Goal: Transaction & Acquisition: Purchase product/service

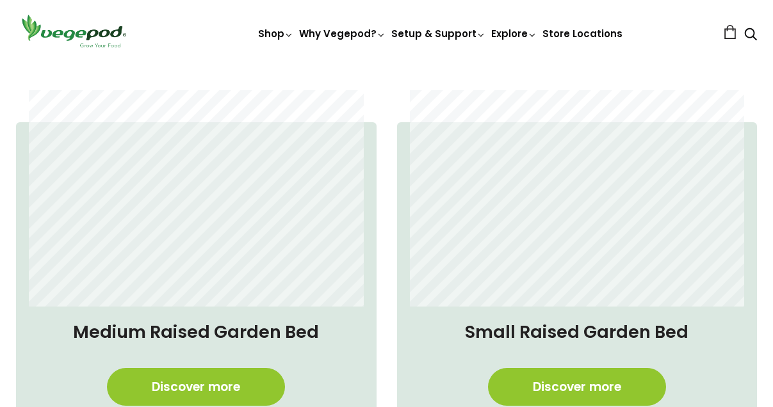
scroll to position [882, 0]
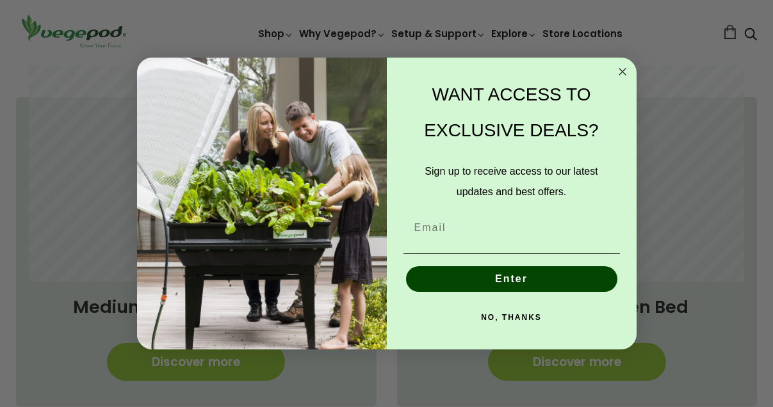
click at [626, 71] on circle "Close dialog" at bounding box center [622, 71] width 15 height 15
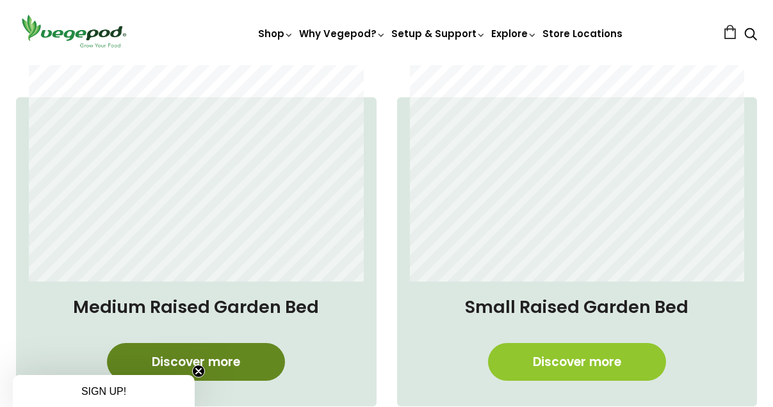
scroll to position [0, 156]
click at [241, 371] on link "Discover more" at bounding box center [196, 362] width 178 height 38
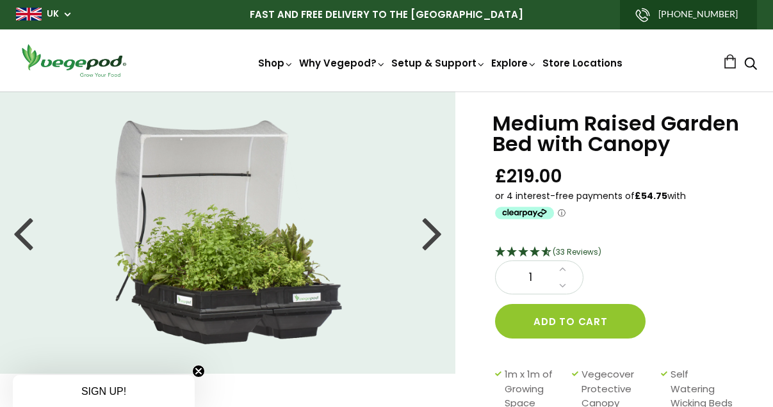
click at [435, 237] on div at bounding box center [432, 233] width 20 height 58
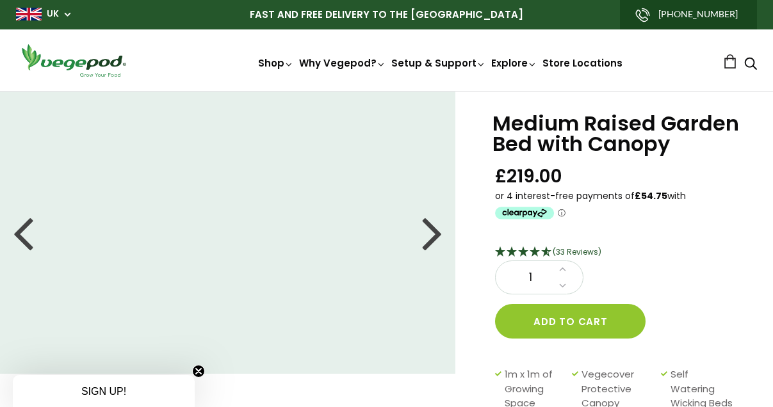
click at [435, 237] on div at bounding box center [432, 233] width 20 height 58
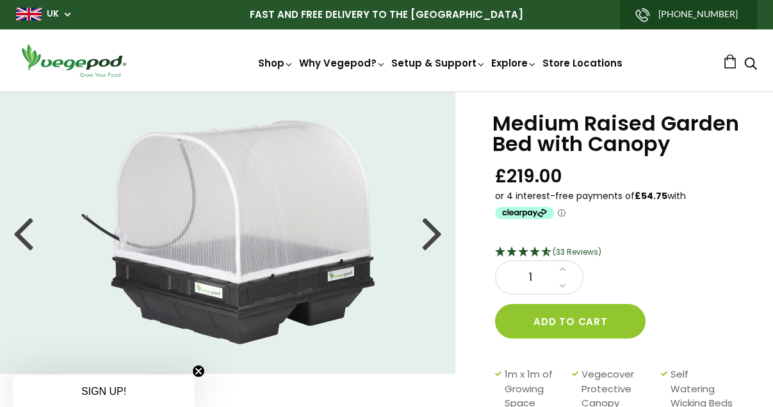
click at [435, 237] on div at bounding box center [432, 233] width 20 height 58
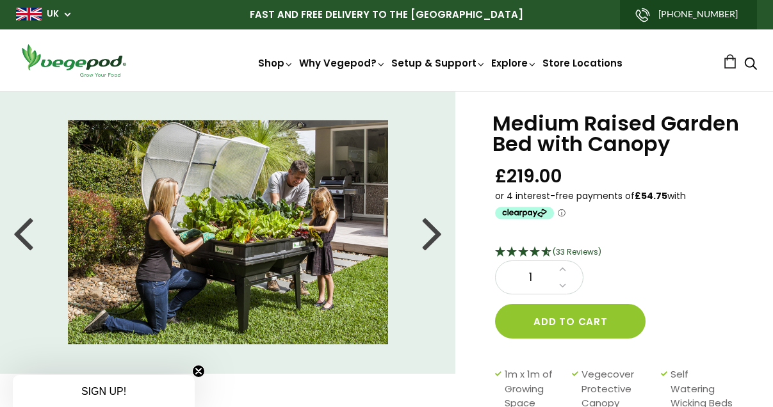
click at [435, 237] on div at bounding box center [432, 233] width 20 height 58
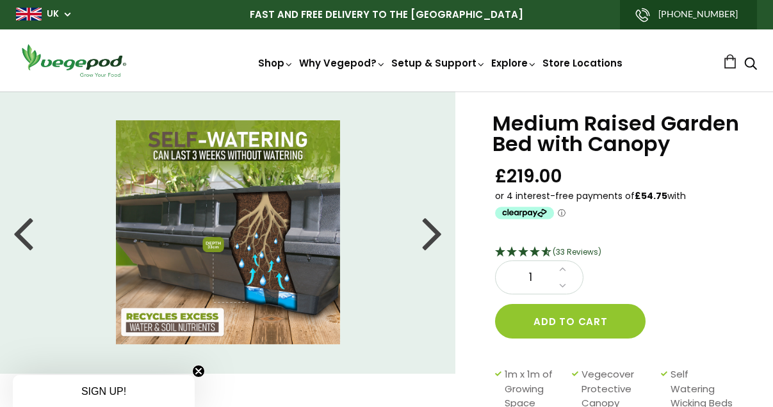
click at [435, 237] on div at bounding box center [432, 233] width 20 height 58
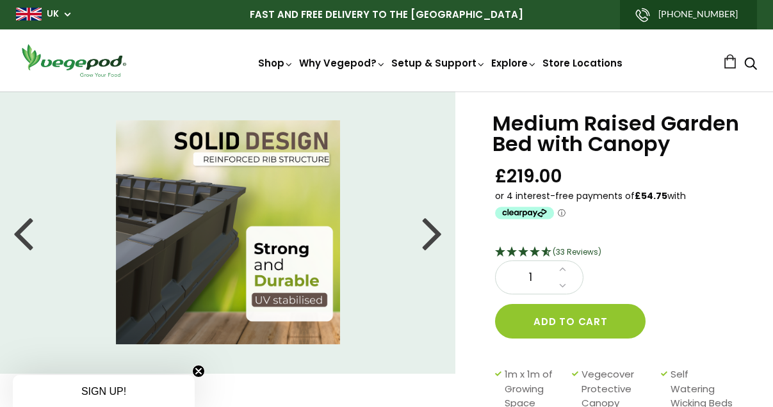
click at [435, 237] on div at bounding box center [432, 233] width 20 height 58
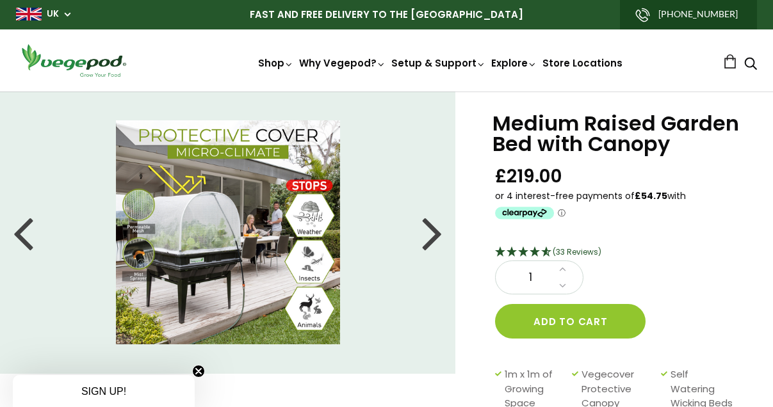
click at [435, 237] on div at bounding box center [432, 233] width 20 height 58
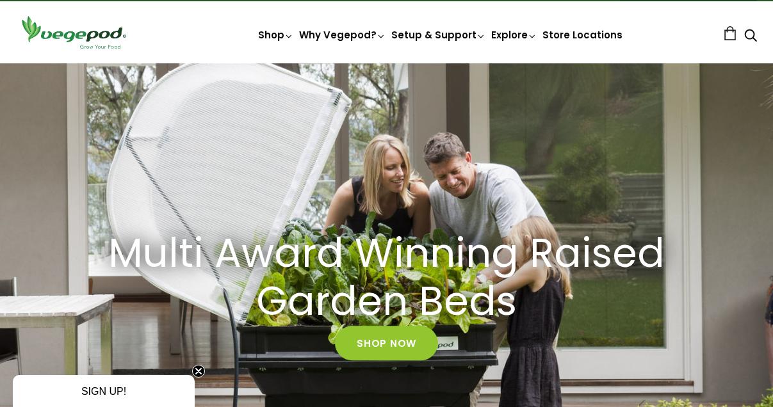
scroll to position [0, 913]
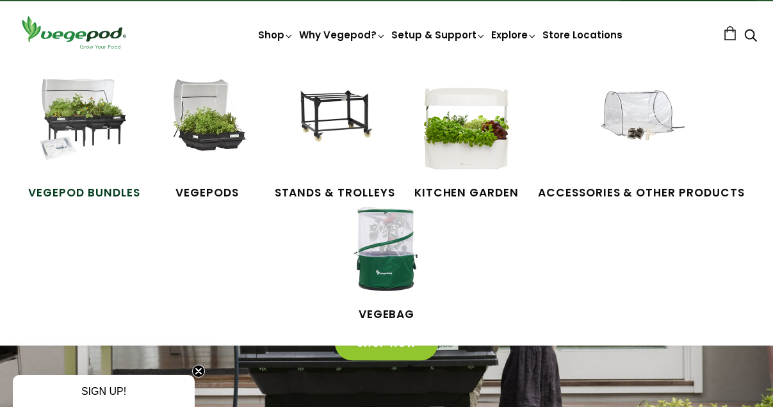
click at [105, 133] on img at bounding box center [84, 127] width 96 height 96
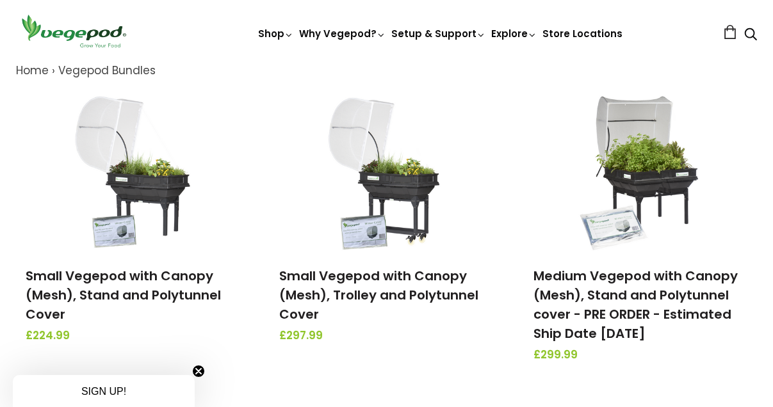
scroll to position [156, 0]
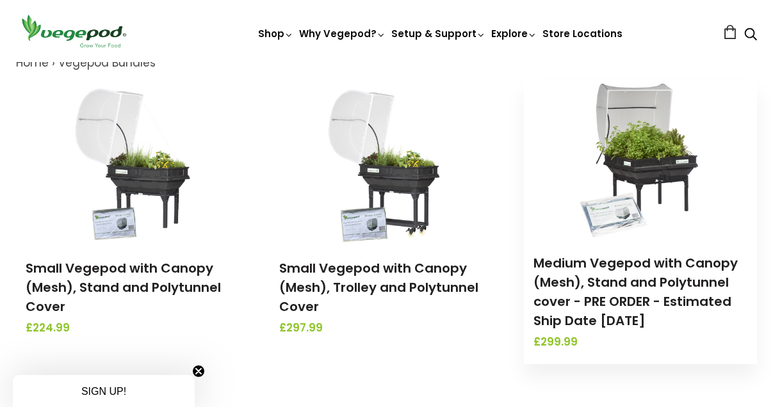
click at [642, 224] on img at bounding box center [640, 159] width 134 height 160
